Goal: Transaction & Acquisition: Purchase product/service

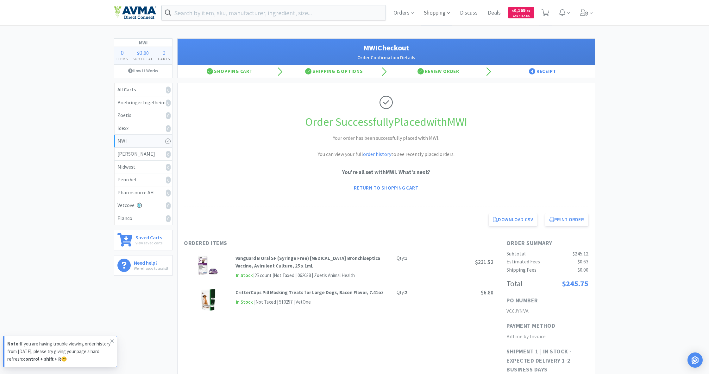
click at [432, 15] on span "Shopping" at bounding box center [437, 12] width 31 height 25
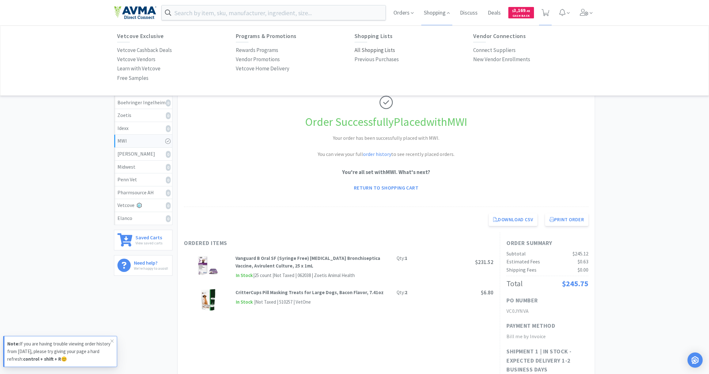
click at [368, 50] on p "All Shopping Lists" at bounding box center [375, 50] width 41 height 9
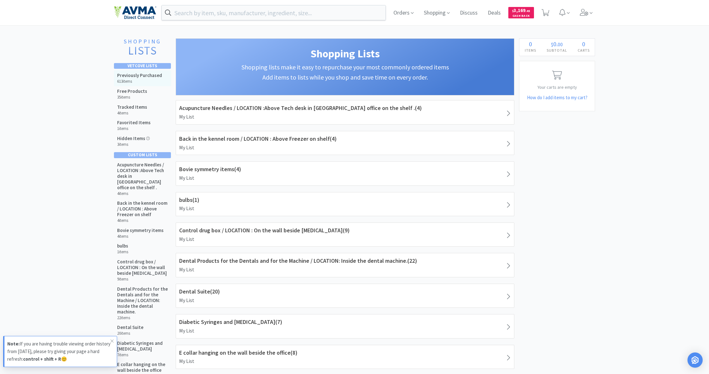
click at [151, 77] on h5 "Previously Purchased" at bounding box center [139, 76] width 45 height 6
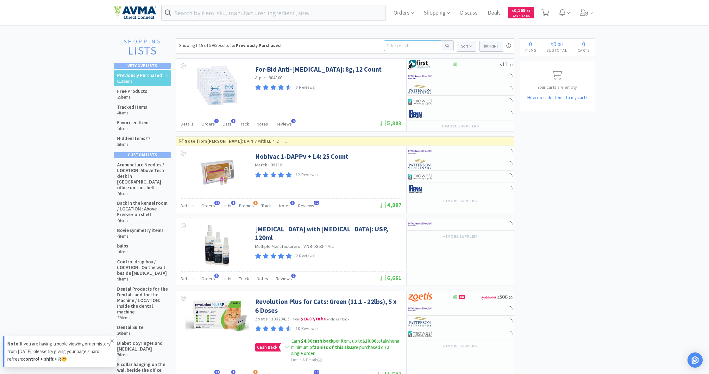
click at [393, 47] on input at bounding box center [412, 45] width 57 height 11
type input "vetoryl"
click at [447, 46] on button at bounding box center [447, 45] width 12 height 11
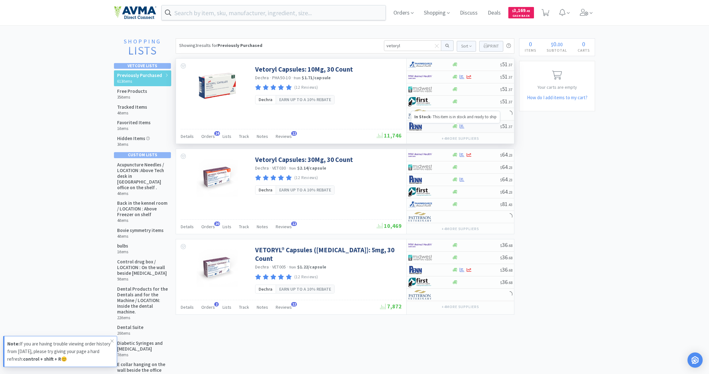
click at [455, 126] on icon at bounding box center [455, 126] width 5 height 4
select select "1"
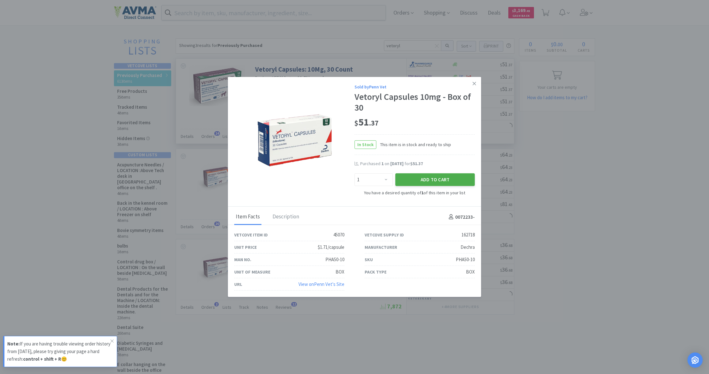
click at [433, 178] on button "Add to Cart" at bounding box center [435, 179] width 79 height 13
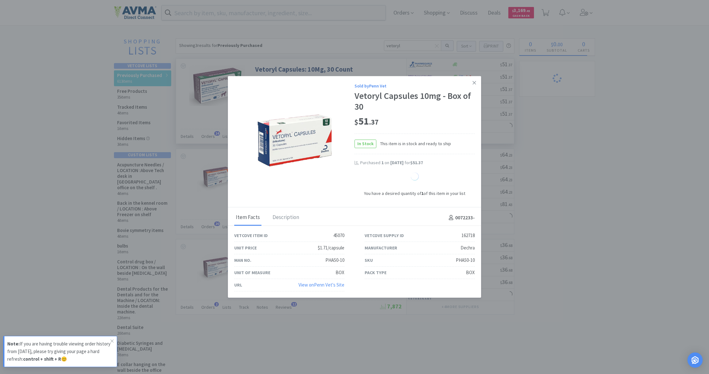
select select "1"
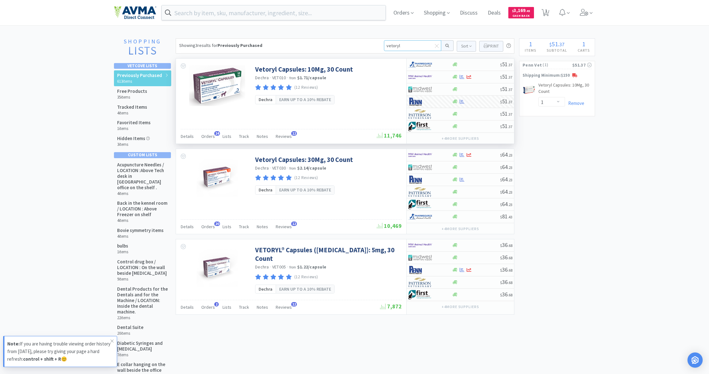
drag, startPoint x: 407, startPoint y: 46, endPoint x: 367, endPoint y: 45, distance: 39.3
click at [367, 45] on div "Showing 3 results for Previously Purchased vetoryl Sort Print Previously Purcha…" at bounding box center [345, 45] width 339 height 15
type input "pet hair magnet"
click at [447, 46] on button at bounding box center [447, 45] width 12 height 11
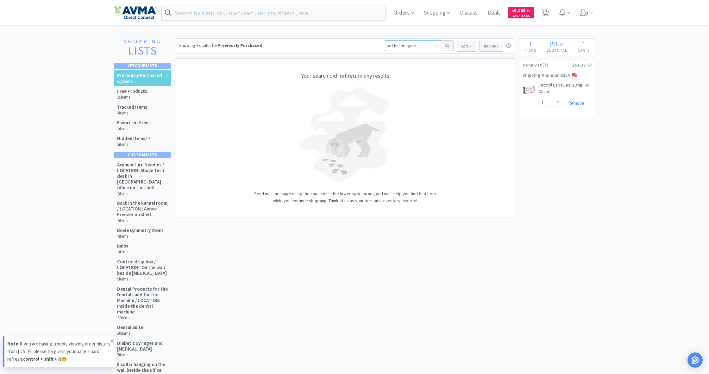
drag, startPoint x: 419, startPoint y: 47, endPoint x: 367, endPoint y: 45, distance: 51.3
click at [367, 45] on div "Showing 0 results for Previously Purchased pet hair magnet Sort Print Previousl…" at bounding box center [345, 45] width 339 height 15
drag, startPoint x: 367, startPoint y: 45, endPoint x: 412, endPoint y: 46, distance: 44.3
click at [412, 46] on input "pet roller" at bounding box center [412, 45] width 57 height 11
type input "pet roller"
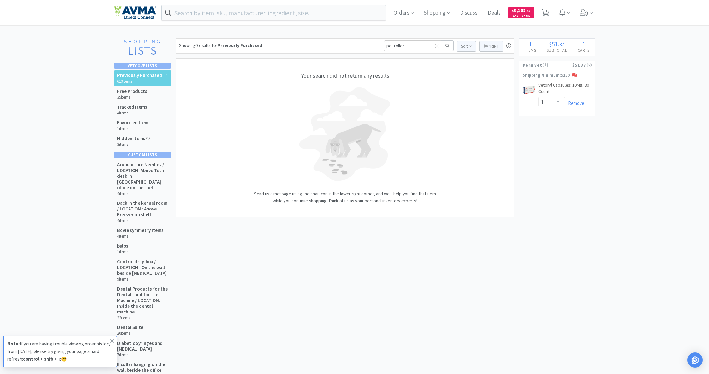
click at [450, 47] on button at bounding box center [447, 45] width 12 height 11
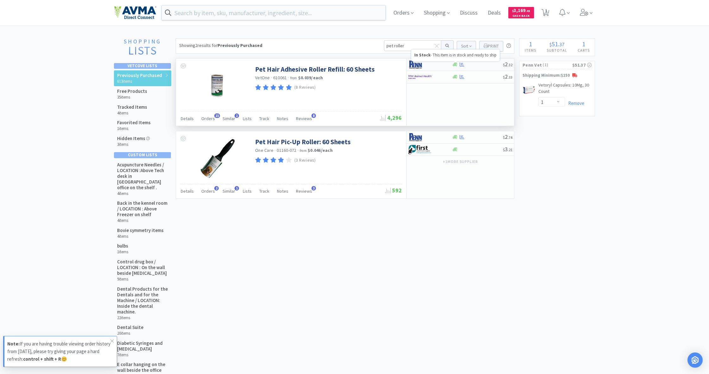
click at [454, 65] on icon at bounding box center [455, 65] width 5 height 4
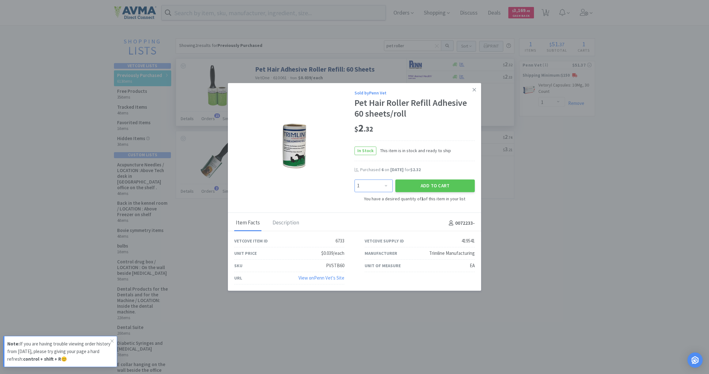
select select "6"
click at [431, 182] on button "Add to Cart" at bounding box center [435, 185] width 79 height 13
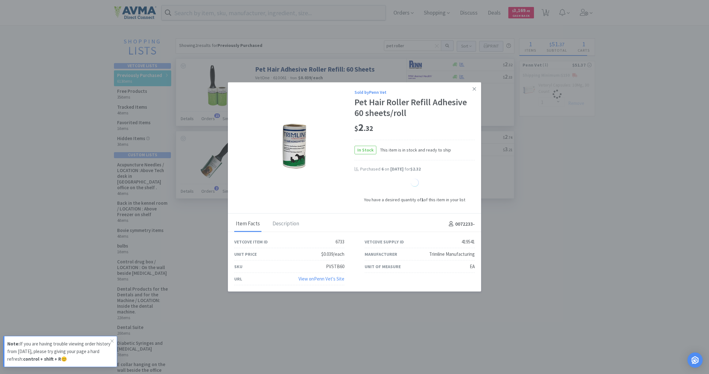
select select "6"
select select "1"
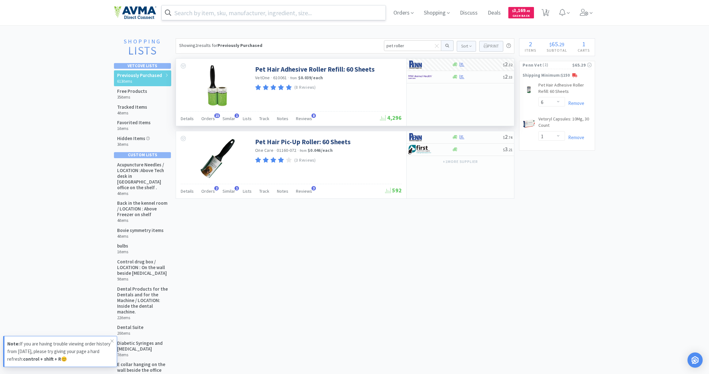
scroll to position [2, 0]
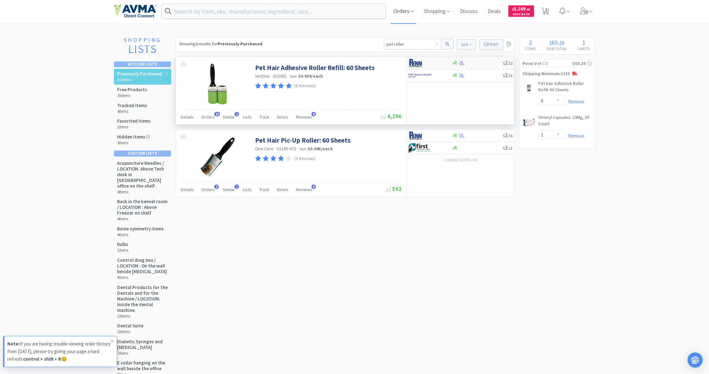
click at [408, 14] on span "Orders" at bounding box center [403, 10] width 25 height 25
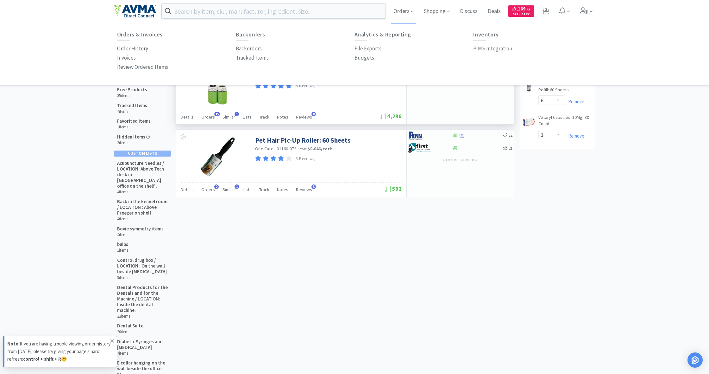
click at [132, 48] on p "Order History" at bounding box center [132, 48] width 31 height 9
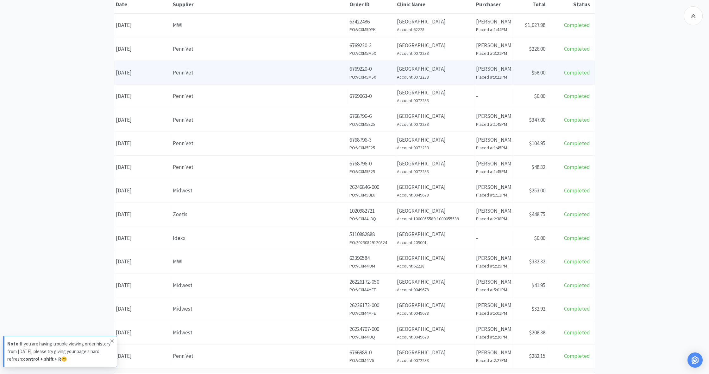
scroll to position [106, 0]
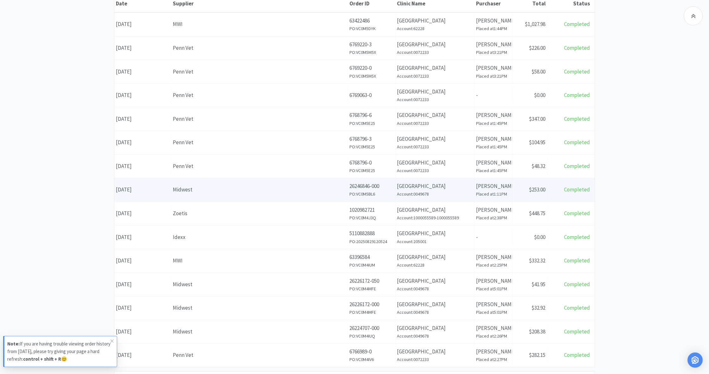
click at [274, 190] on div "Midwest" at bounding box center [259, 189] width 173 height 9
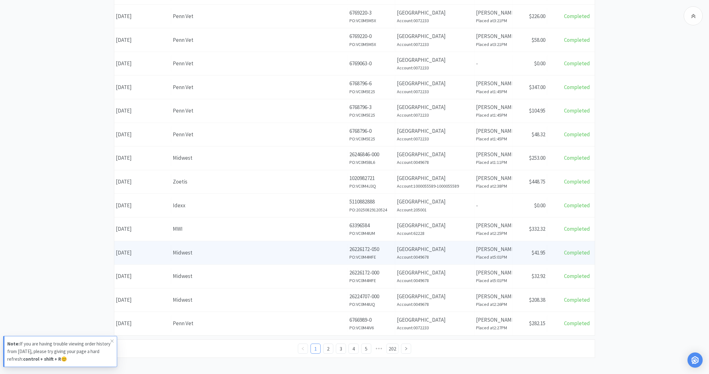
scroll to position [137, 0]
click at [290, 249] on div "Midwest" at bounding box center [259, 253] width 173 height 9
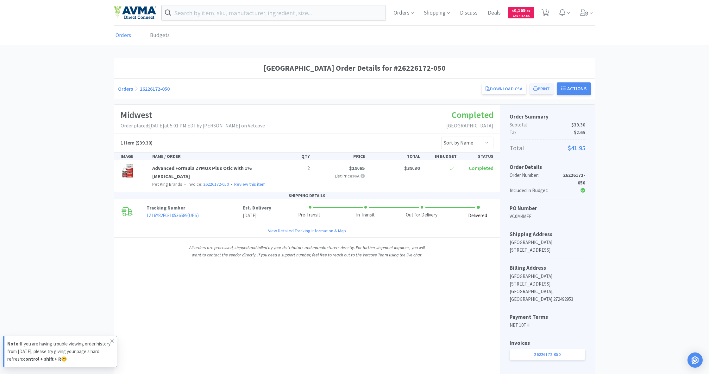
click at [544, 87] on button "Print" at bounding box center [542, 88] width 24 height 11
